Goal: Find contact information: Find contact information

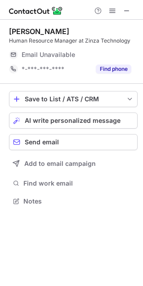
scroll to position [195, 143]
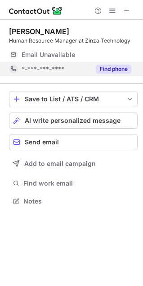
click at [59, 67] on span "*-***-***-****" at bounding box center [43, 69] width 43 height 8
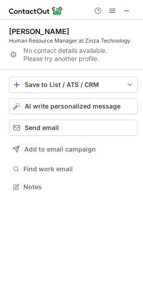
scroll to position [181, 143]
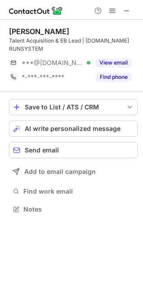
scroll to position [203, 143]
